Goal: Task Accomplishment & Management: Manage account settings

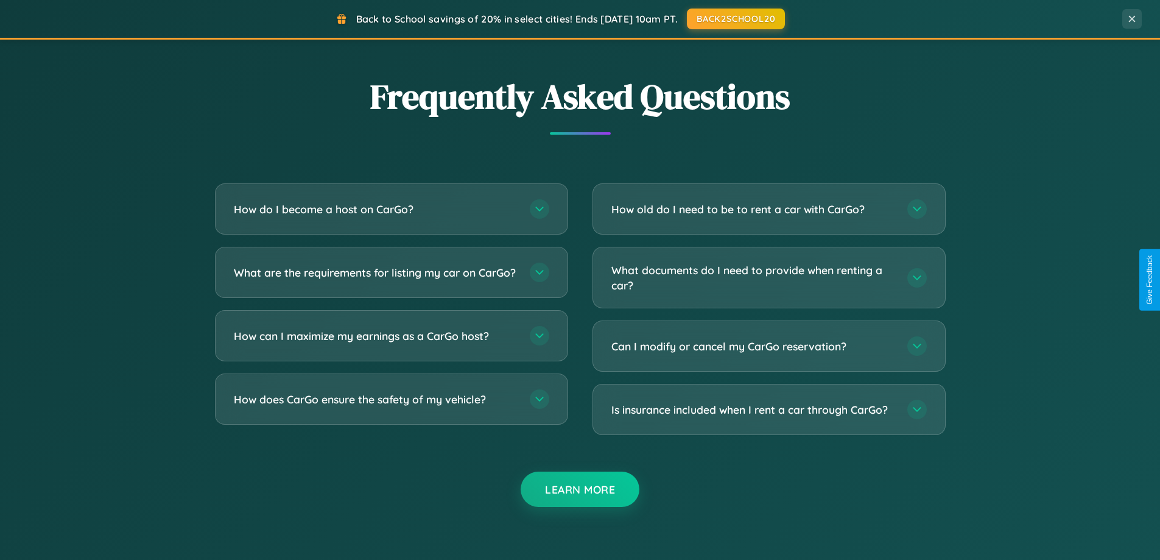
scroll to position [2343, 0]
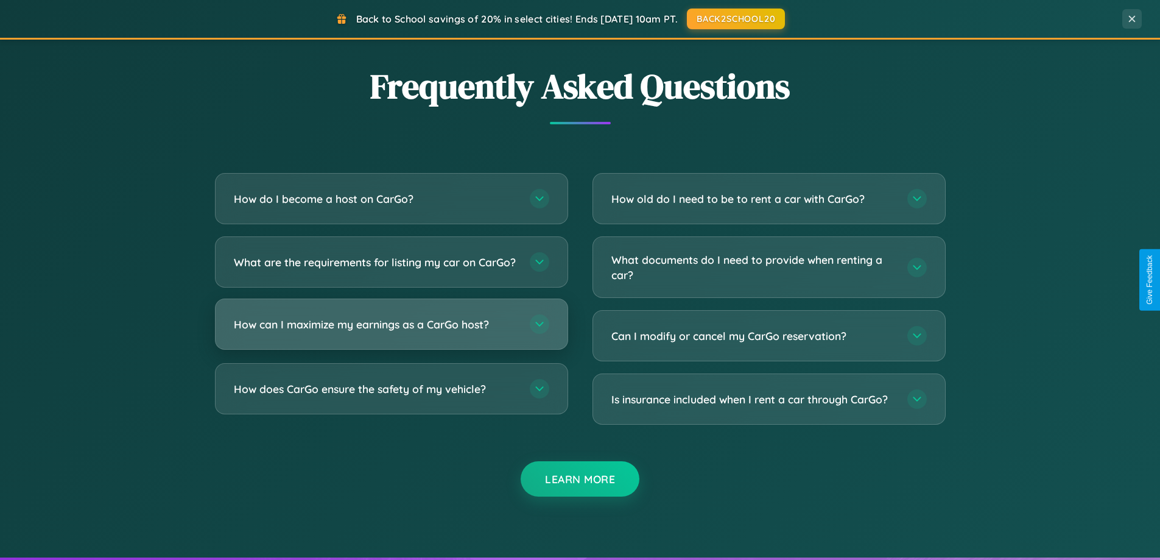
click at [391, 332] on h3 "How can I maximize my earnings as a CarGo host?" at bounding box center [376, 324] width 284 height 15
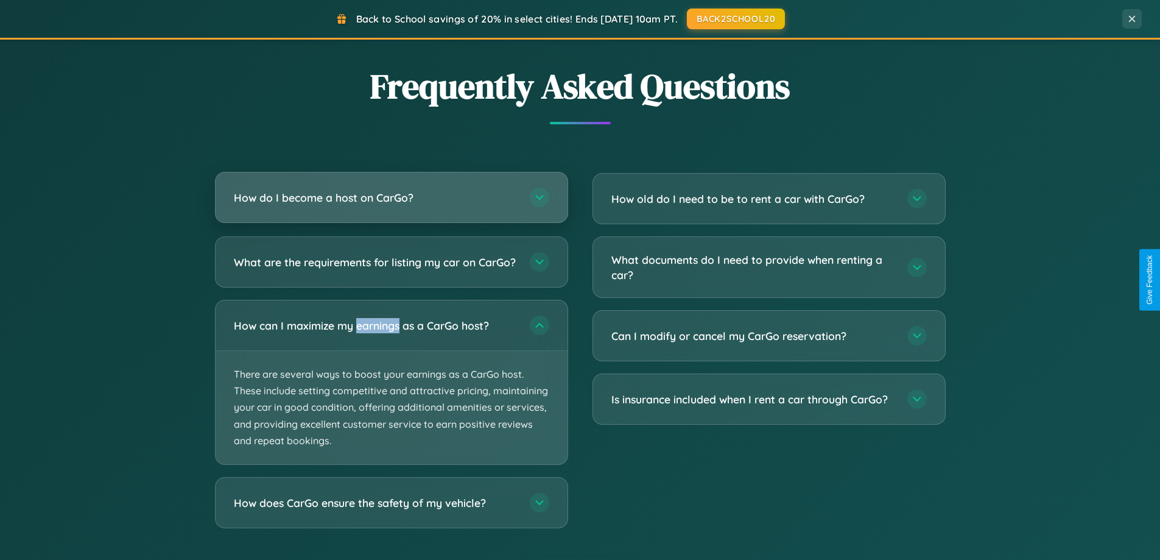
click at [391, 198] on h3 "How do I become a host on CarGo?" at bounding box center [376, 197] width 284 height 15
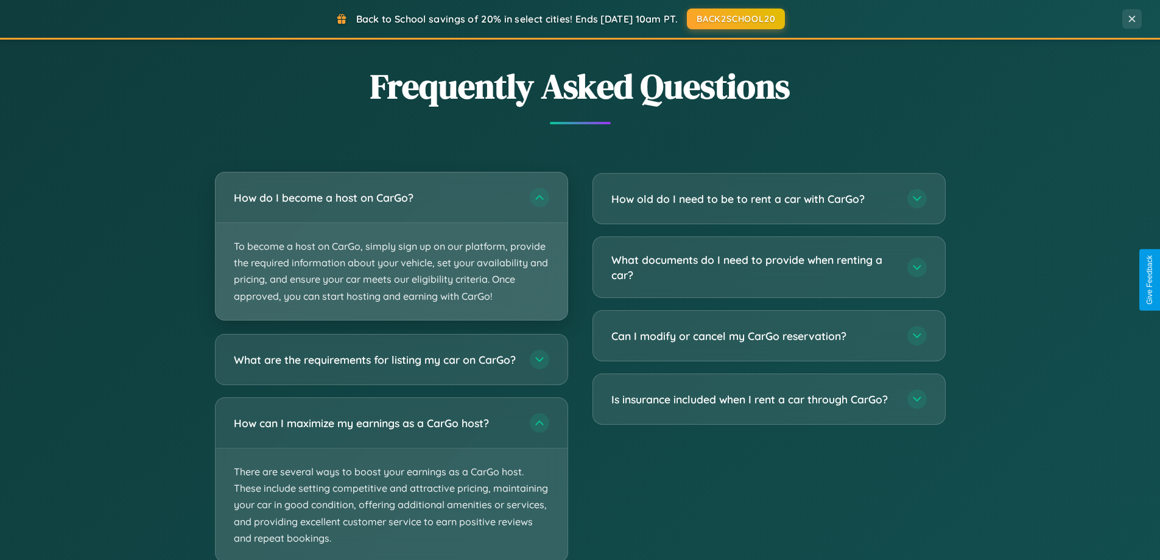
click at [391, 245] on p "To become a host on CarGo, simply sign up on our platform, provide the required…" at bounding box center [392, 271] width 352 height 97
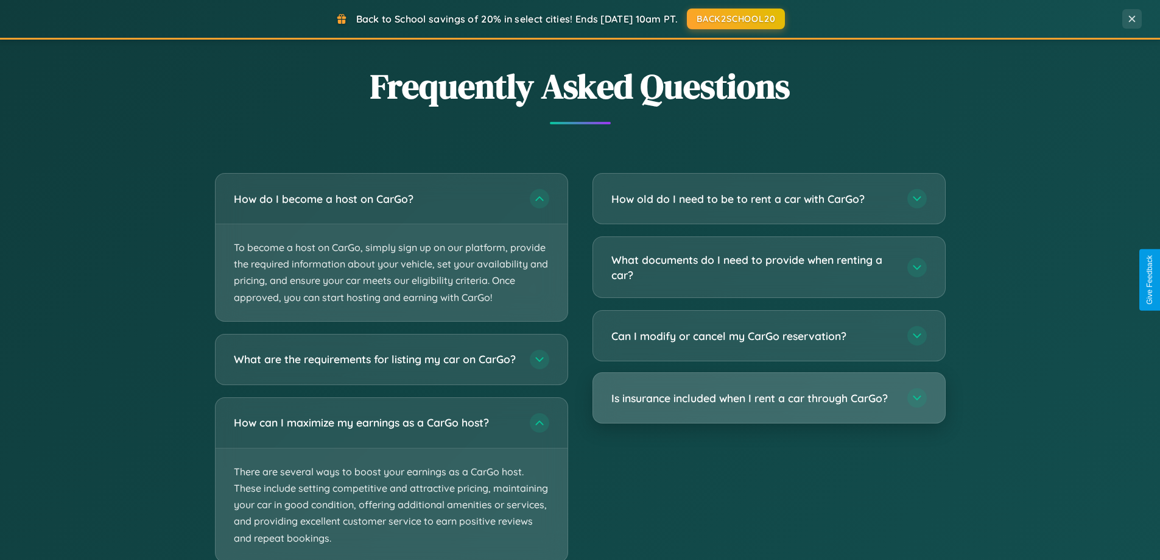
click at [768, 399] on h3 "Is insurance included when I rent a car through CarGo?" at bounding box center [753, 397] width 284 height 15
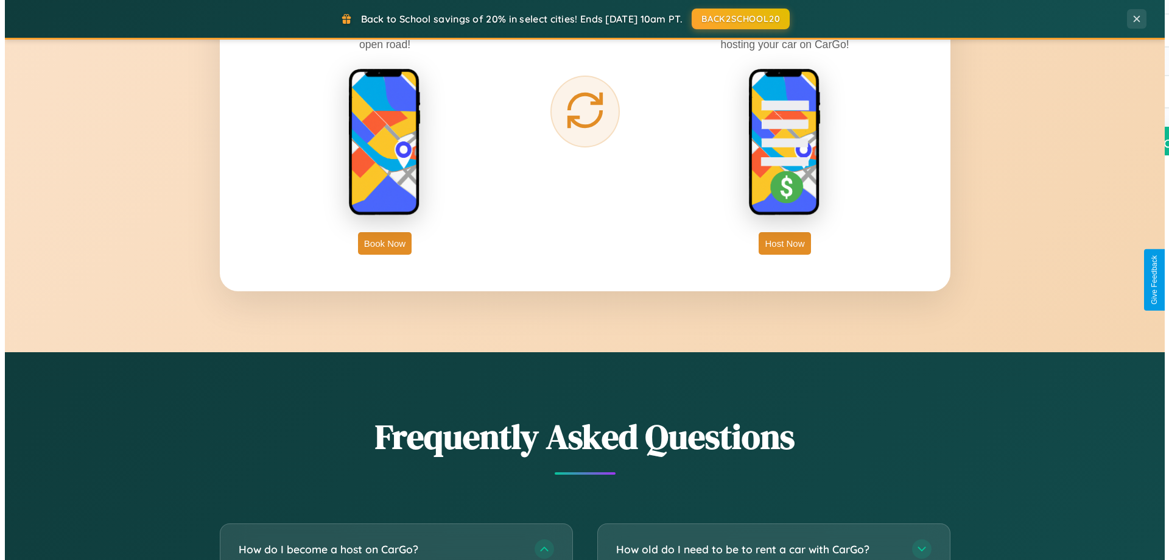
scroll to position [0, 0]
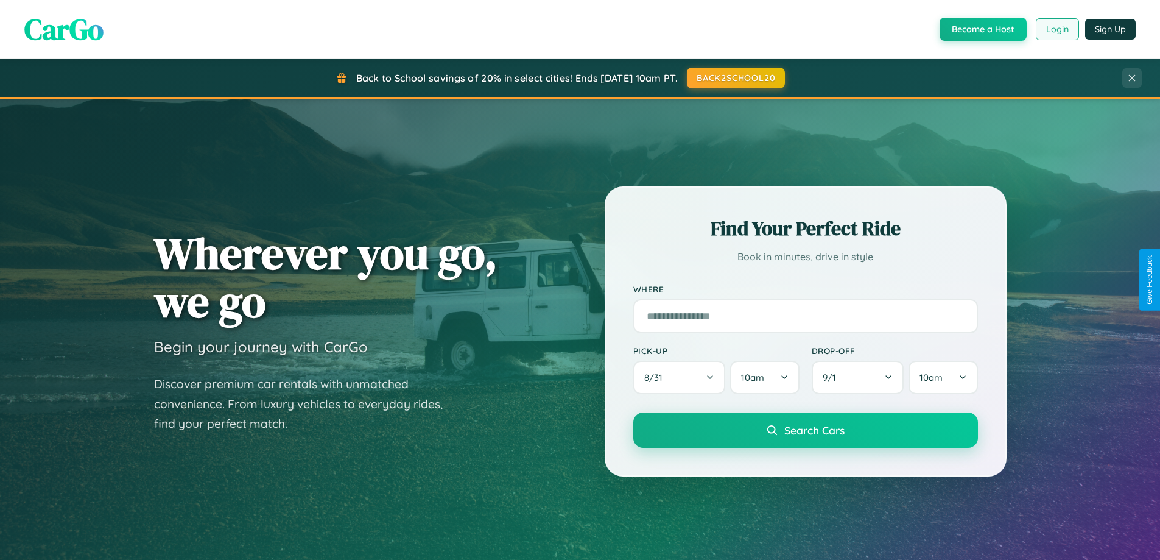
click at [1056, 29] on button "Login" at bounding box center [1057, 29] width 43 height 22
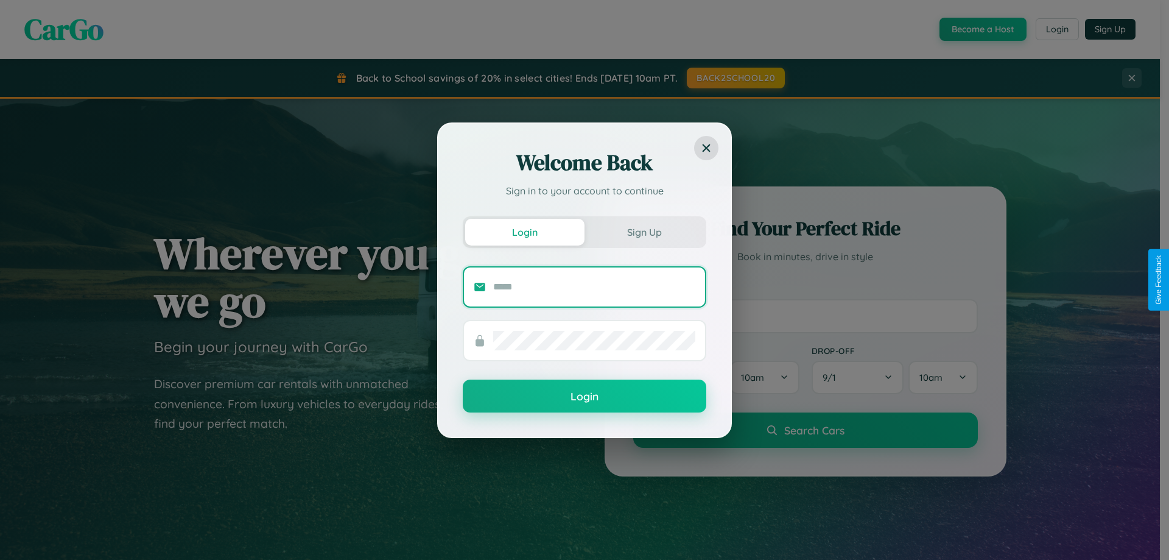
click at [594, 286] on input "text" at bounding box center [594, 286] width 202 height 19
type input "**********"
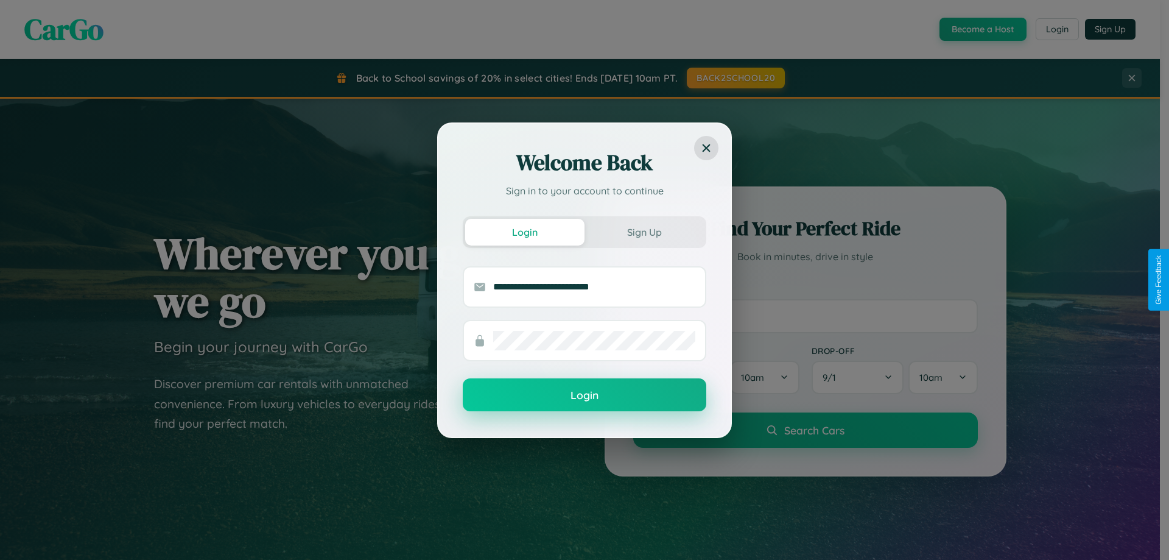
click at [584, 395] on button "Login" at bounding box center [585, 394] width 244 height 33
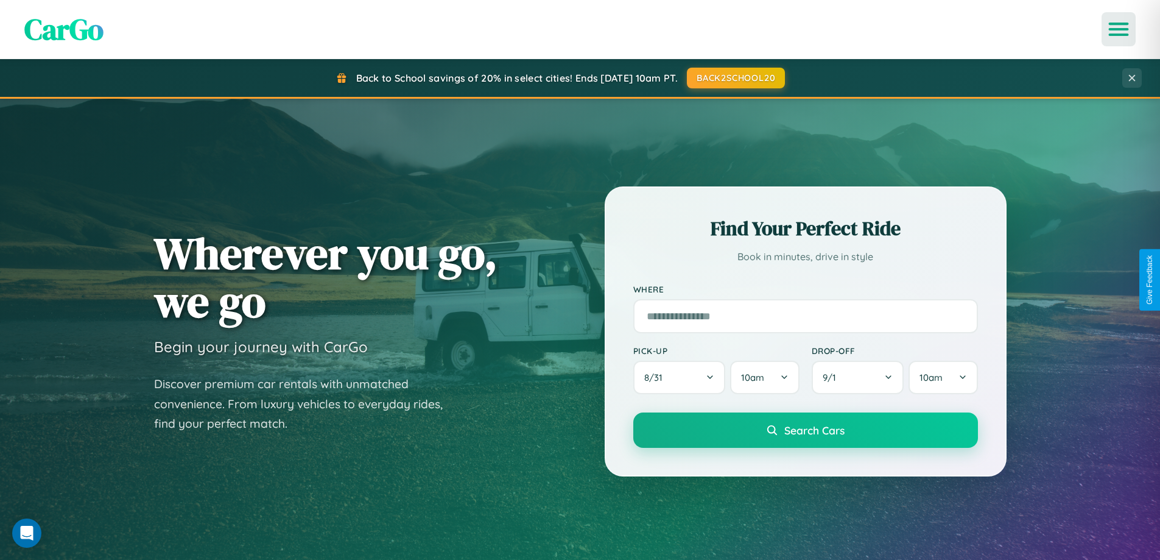
click at [1118, 29] on icon "Open menu" at bounding box center [1119, 29] width 18 height 11
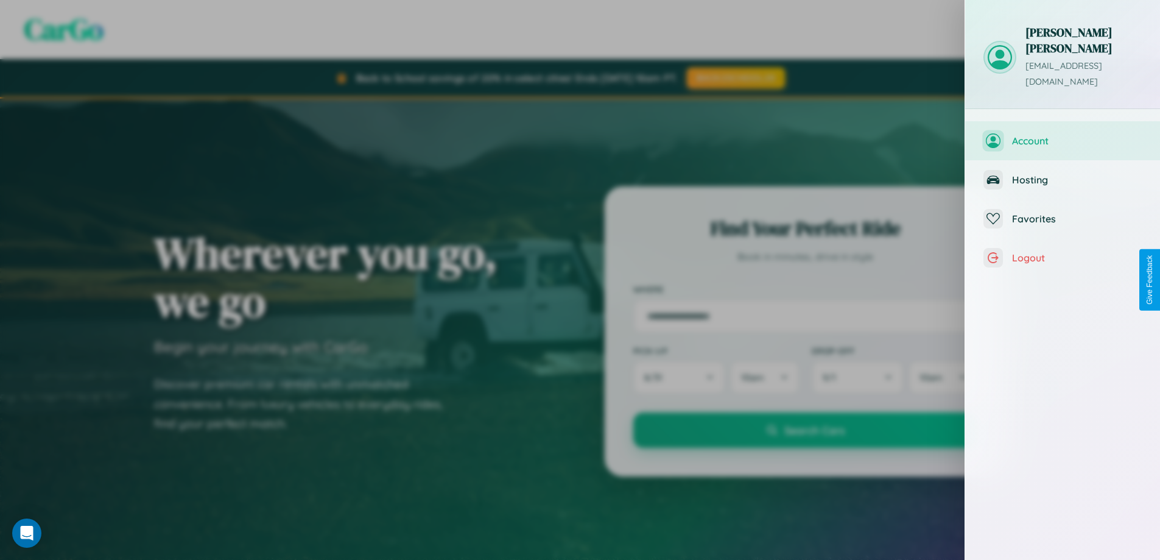
click at [1062, 135] on span "Account" at bounding box center [1077, 141] width 130 height 12
